Goal: Navigation & Orientation: Find specific page/section

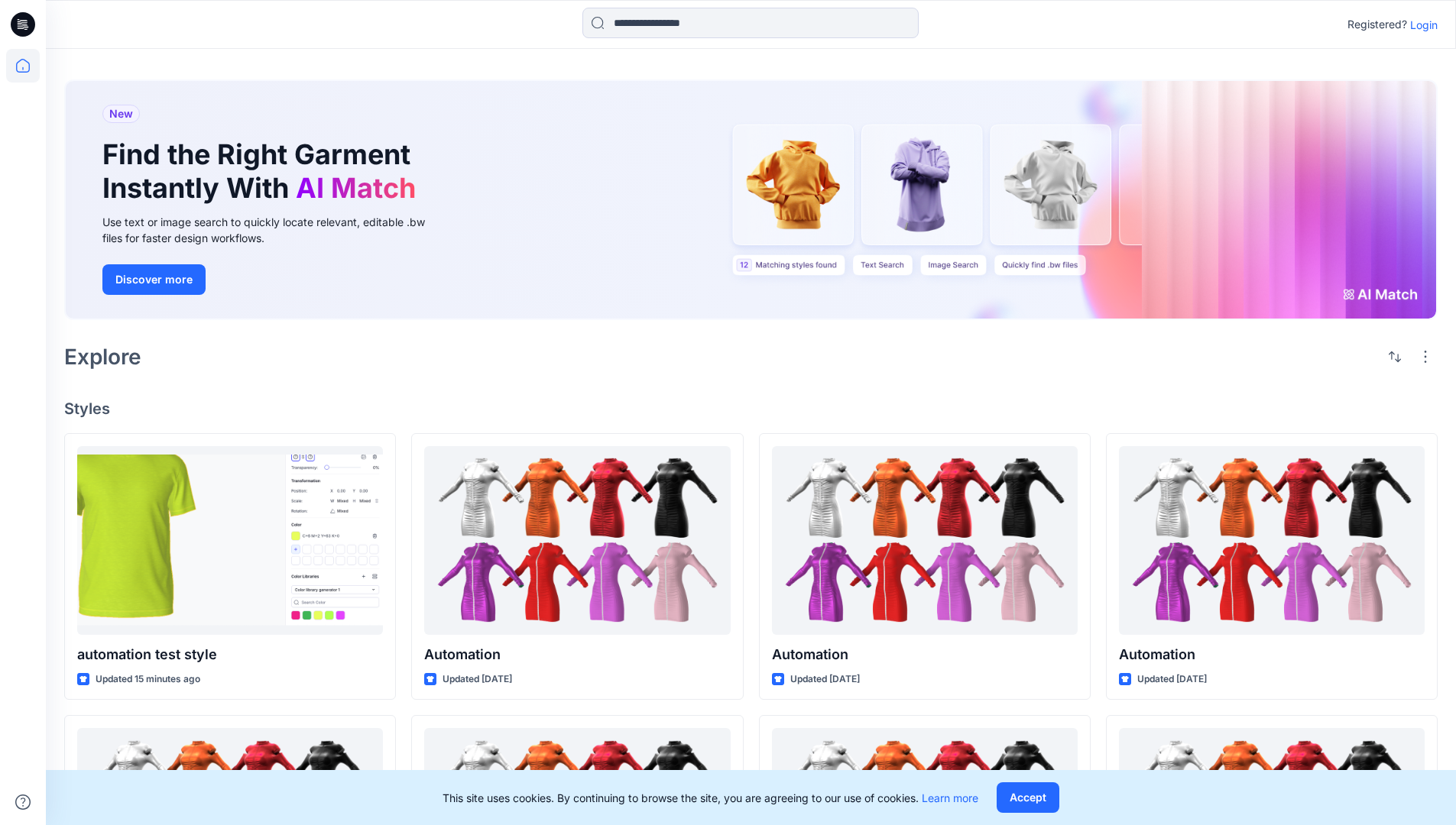
click at [1420, 25] on p "Login" at bounding box center [1423, 25] width 27 height 16
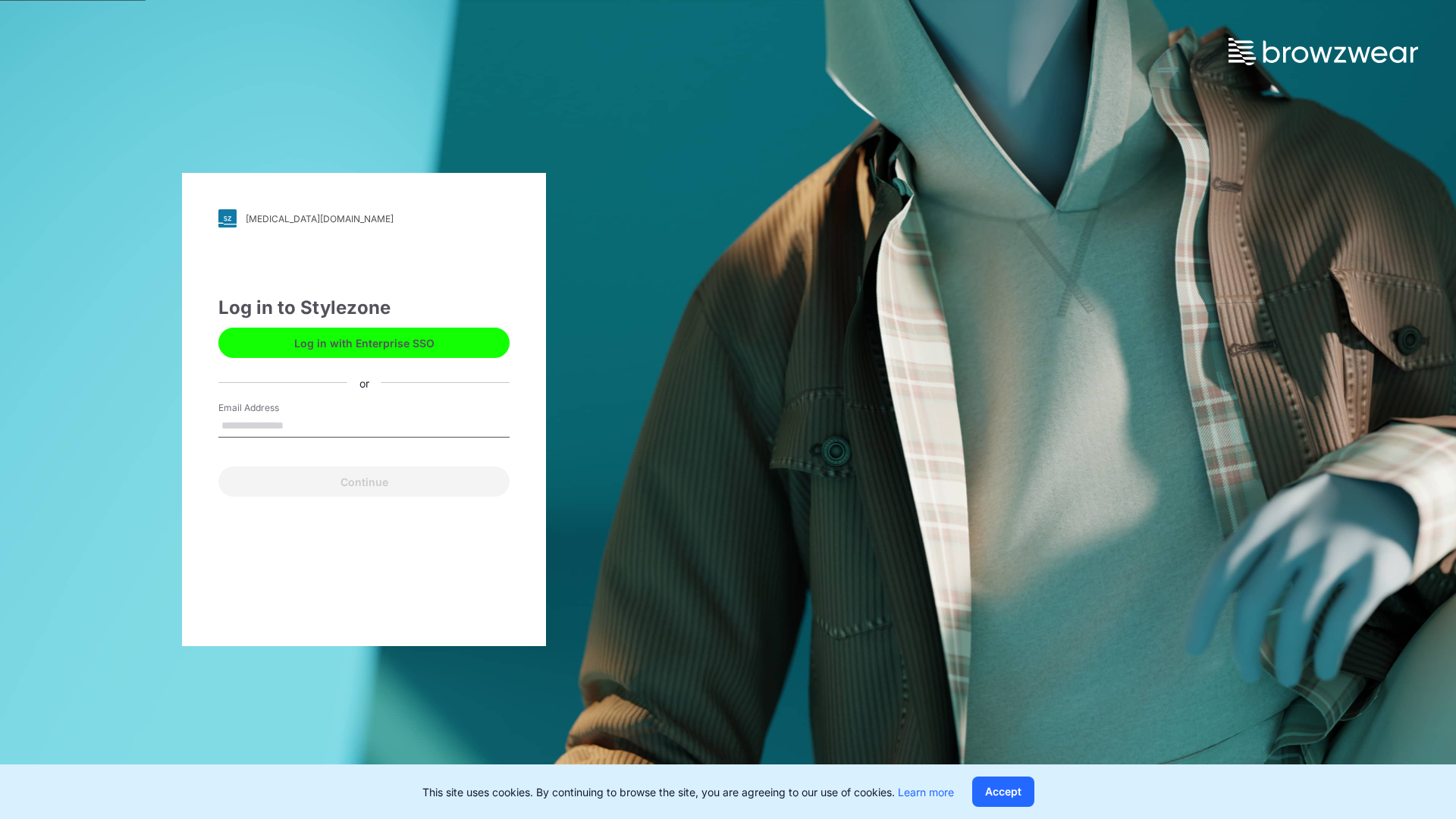
click at [300, 425] on input "Email Address" at bounding box center [363, 426] width 291 height 23
type input "**********"
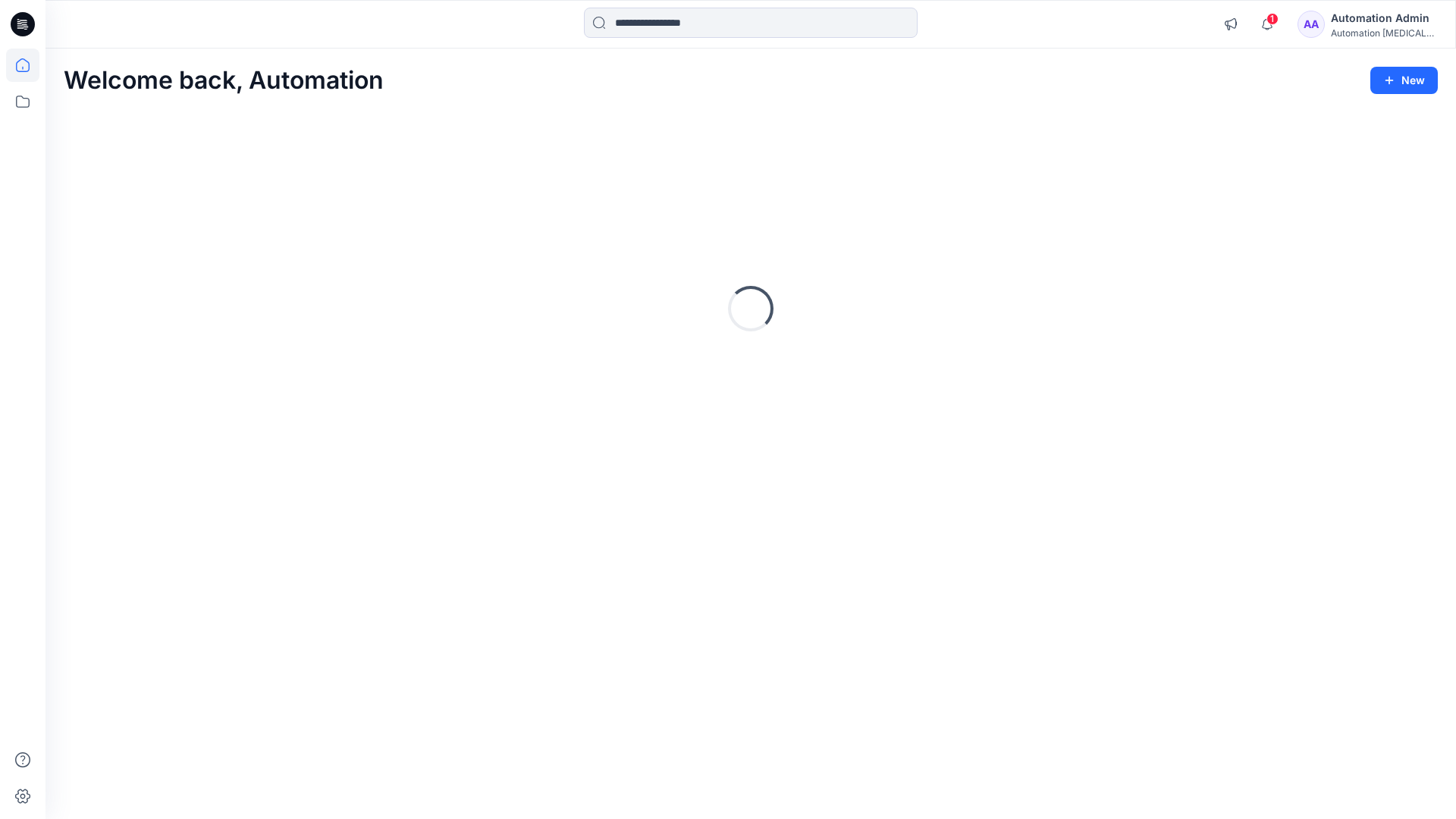
click at [29, 65] on icon at bounding box center [22, 65] width 13 height 13
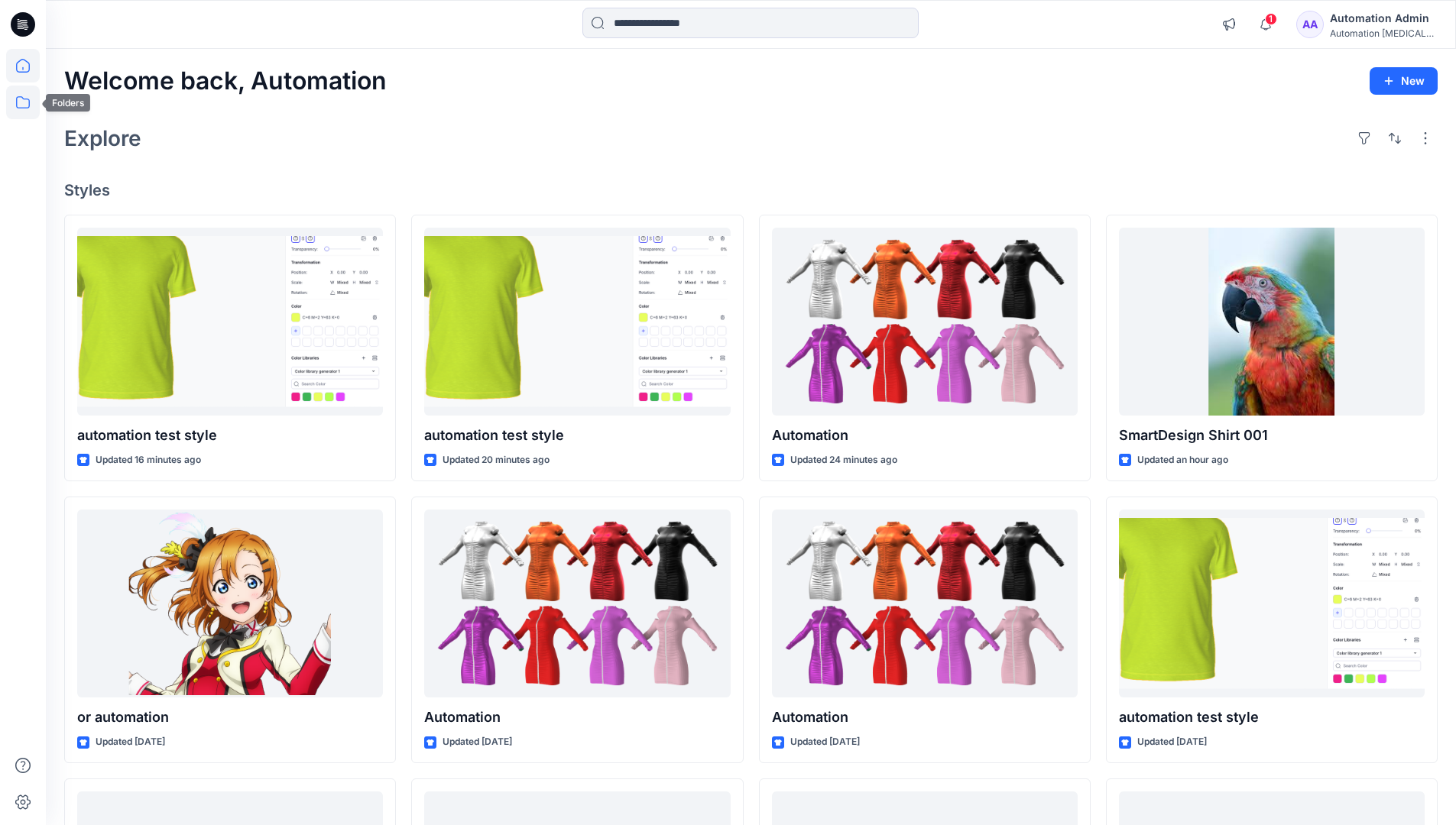
click at [24, 99] on icon at bounding box center [22, 102] width 14 height 12
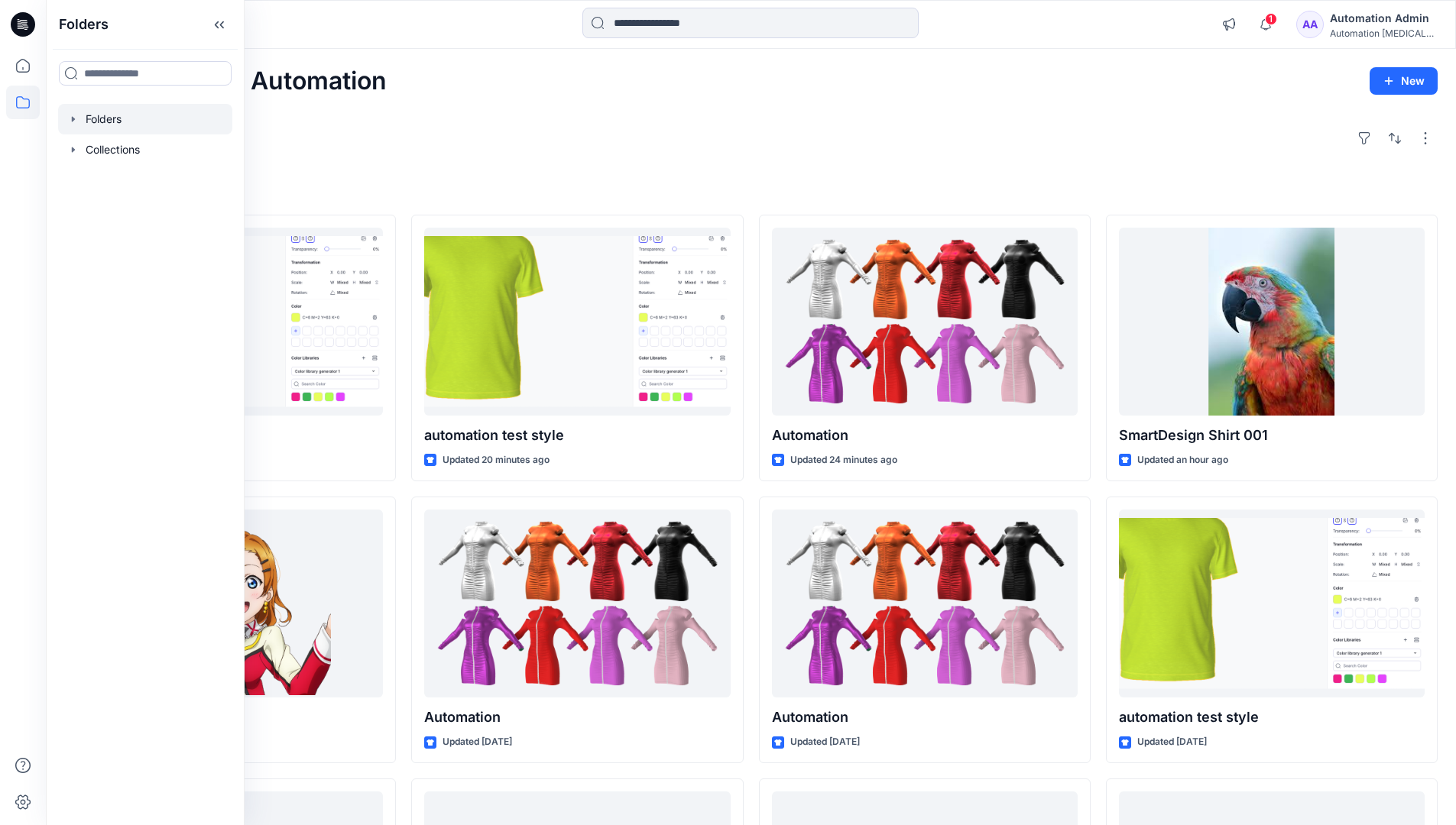
click at [112, 118] on div at bounding box center [146, 119] width 174 height 30
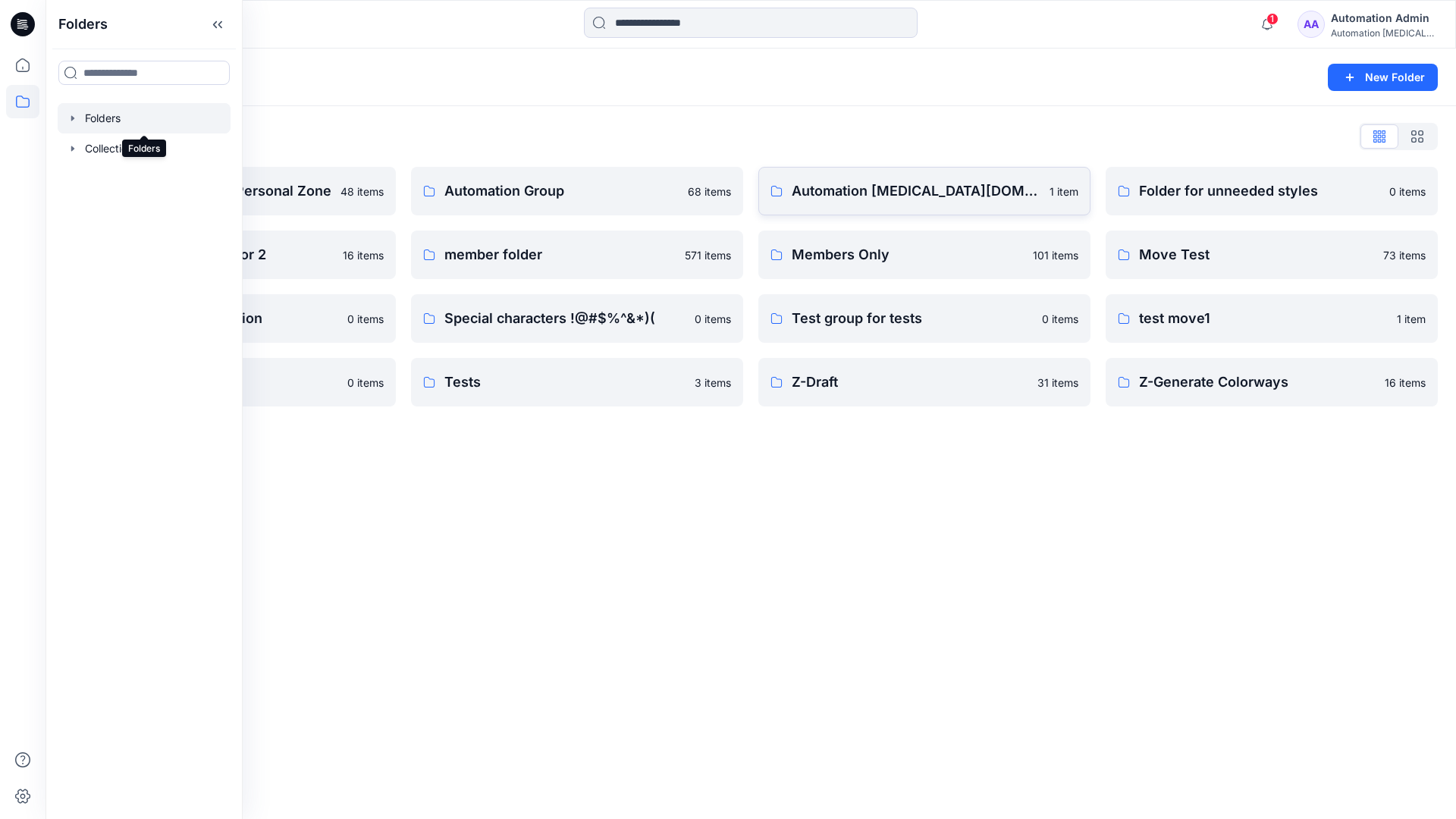
click at [870, 198] on p "Automation [MEDICAL_DATA][DOMAIN_NAME]" at bounding box center [916, 190] width 248 height 21
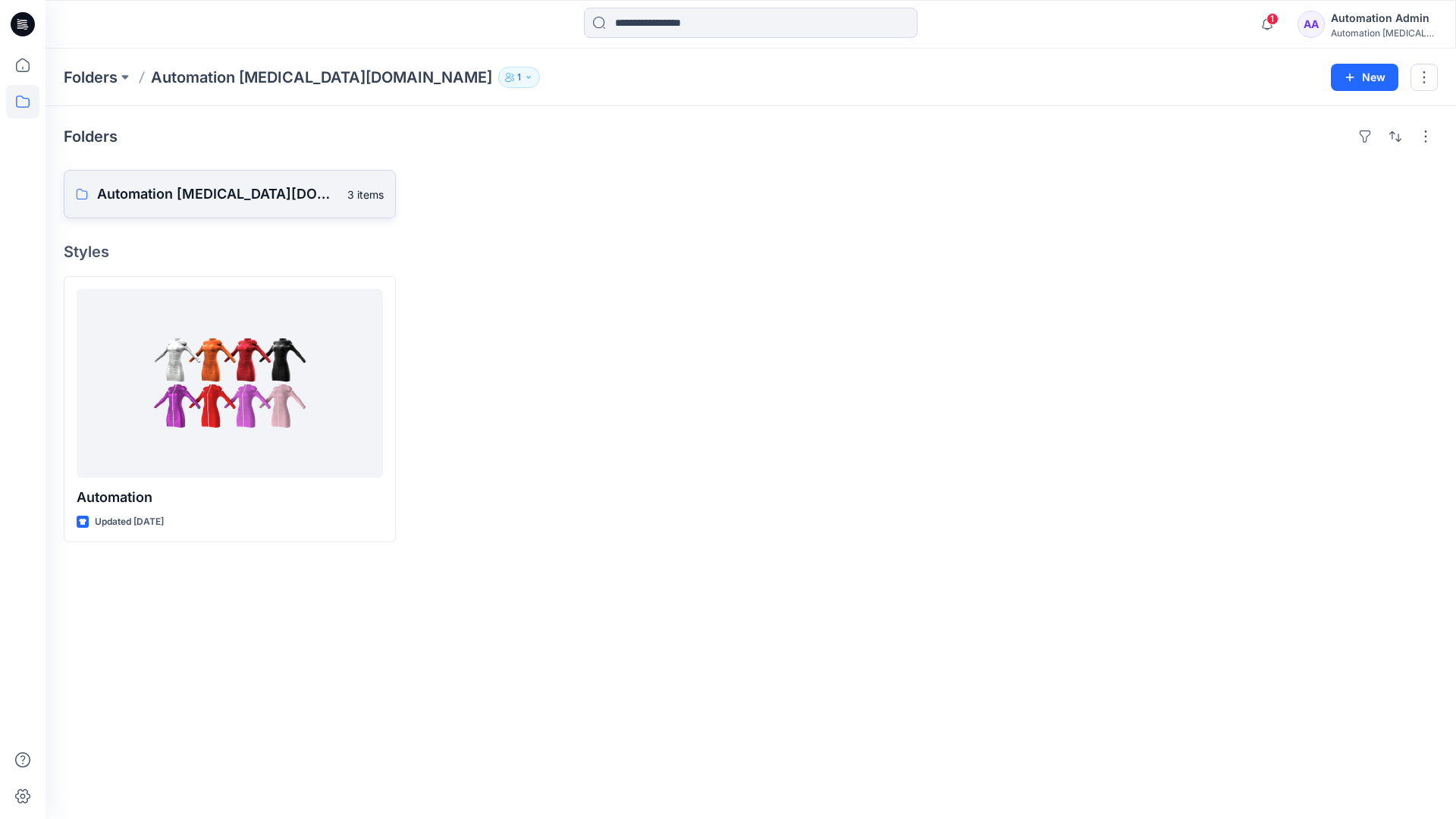
click at [214, 200] on p "Automation [MEDICAL_DATA][DOMAIN_NAME] Board" at bounding box center [217, 194] width 241 height 21
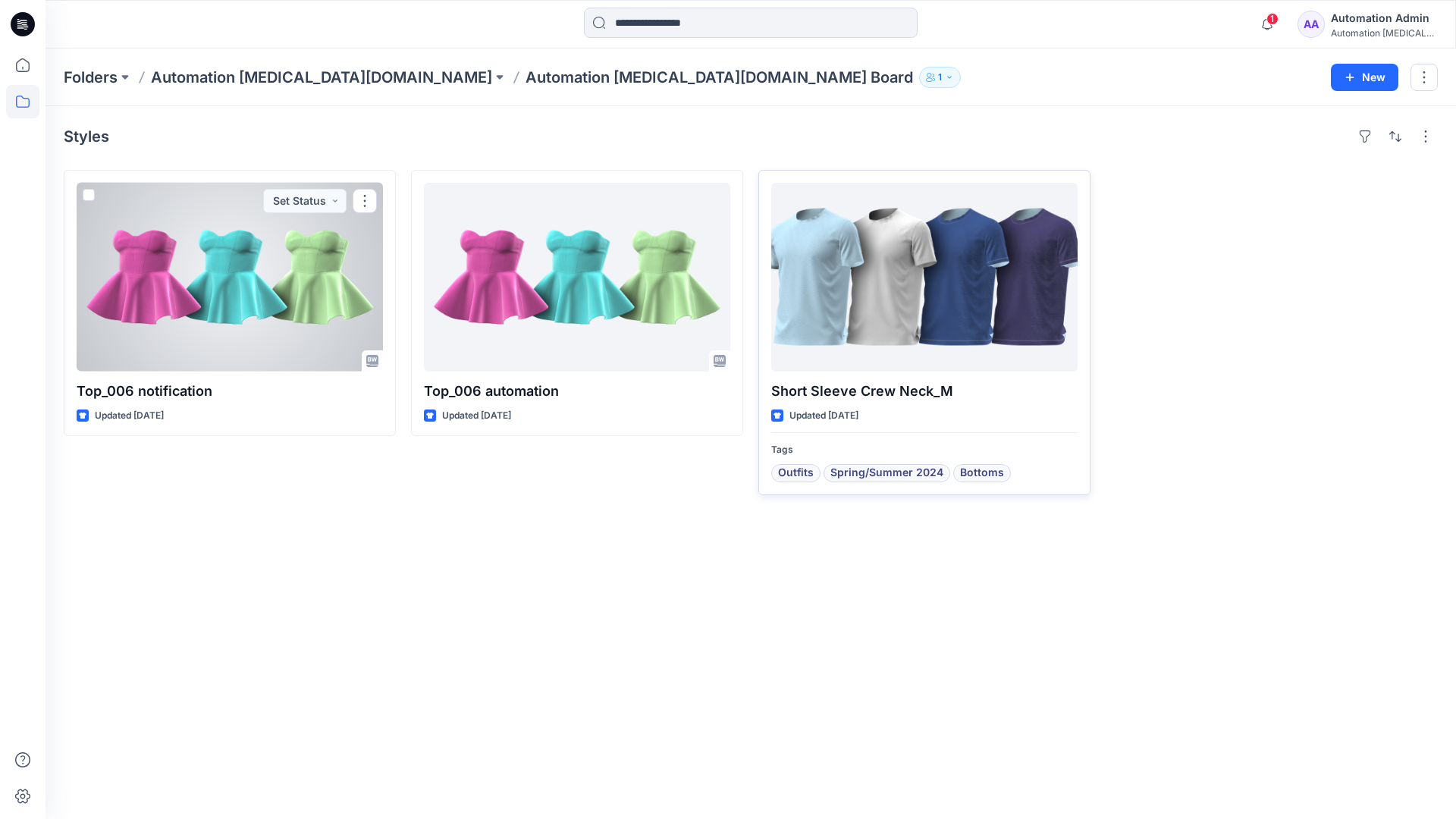
click at [867, 291] on div at bounding box center [924, 277] width 306 height 189
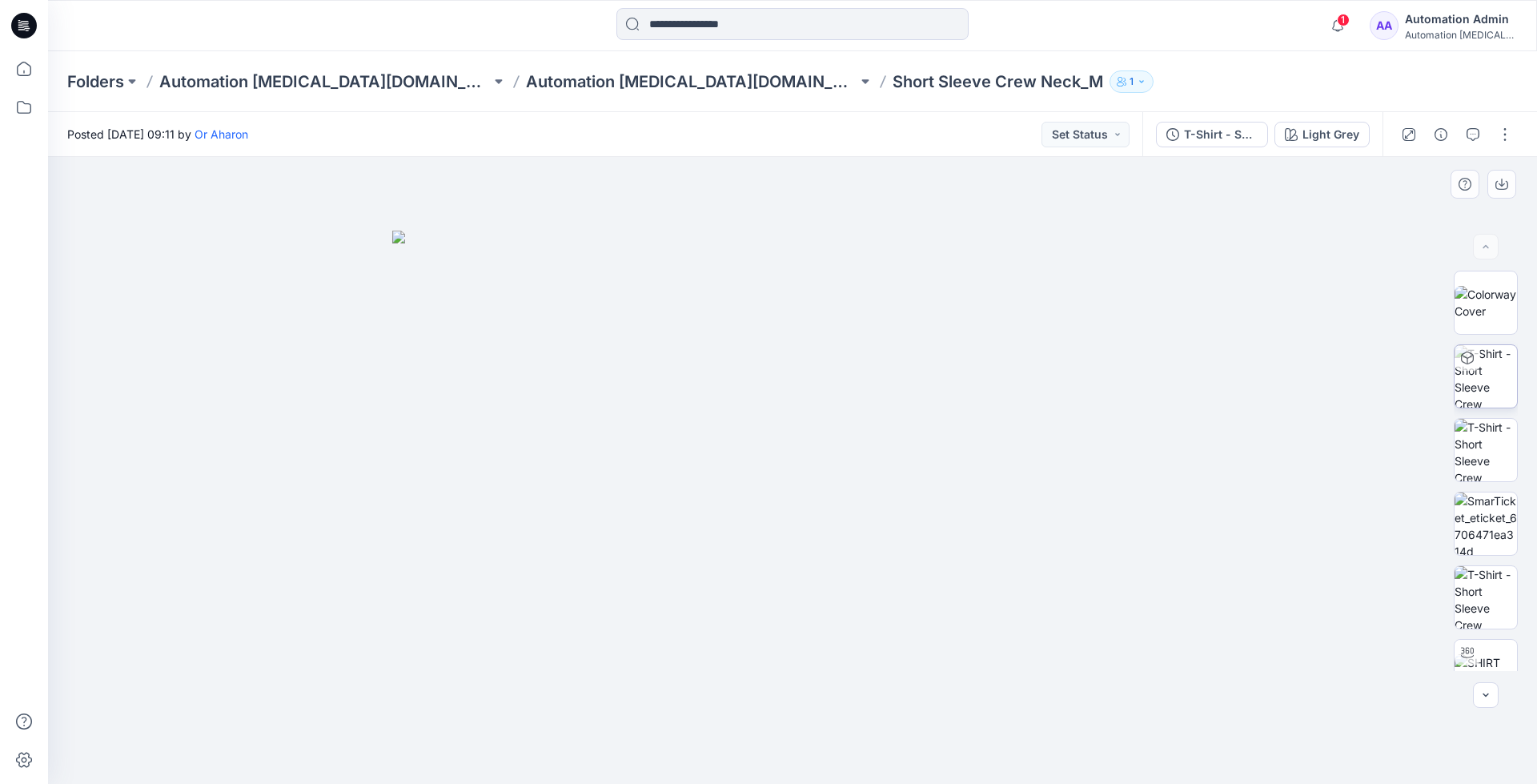
click at [1483, 379] on img at bounding box center [1486, 376] width 63 height 63
